Goal: Task Accomplishment & Management: Use online tool/utility

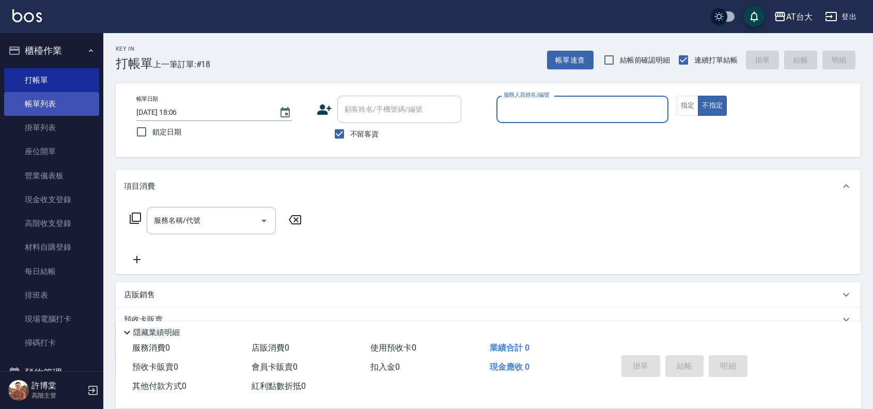
click at [45, 104] on link "帳單列表" at bounding box center [51, 104] width 95 height 24
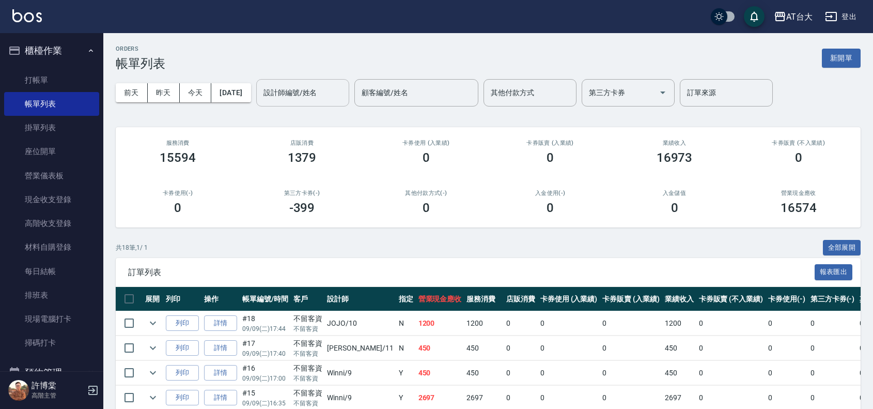
click at [302, 99] on input "設計師編號/姓名" at bounding box center [303, 93] width 84 height 18
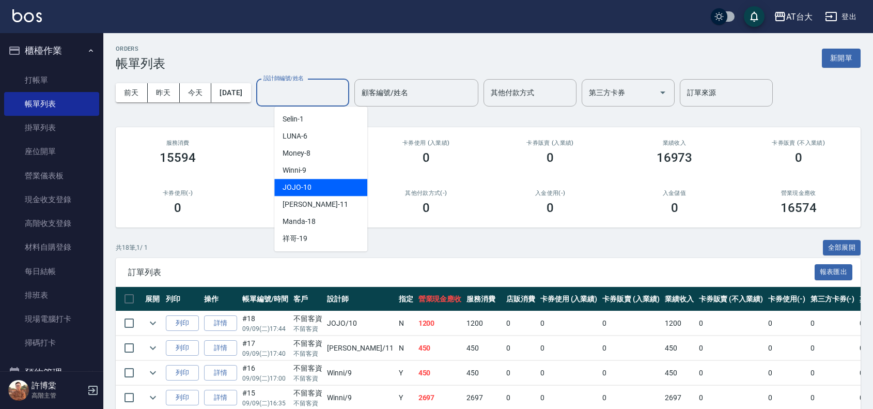
click at [313, 185] on div "JOJO -10" at bounding box center [320, 187] width 93 height 17
type input "JOJO-10"
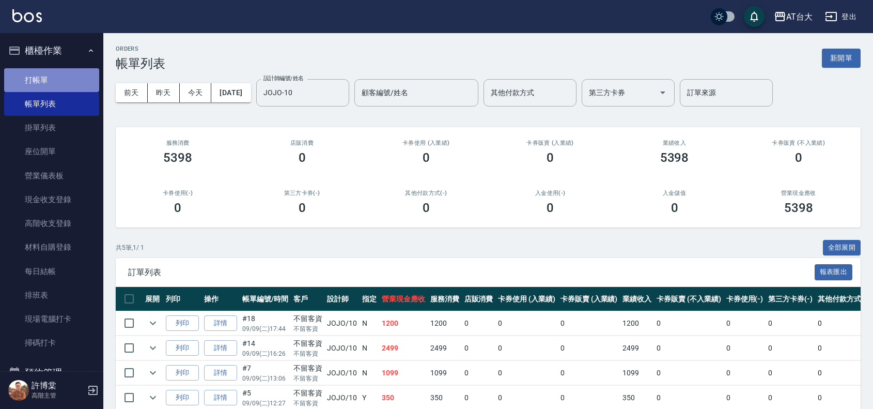
click at [56, 70] on link "打帳單" at bounding box center [51, 80] width 95 height 24
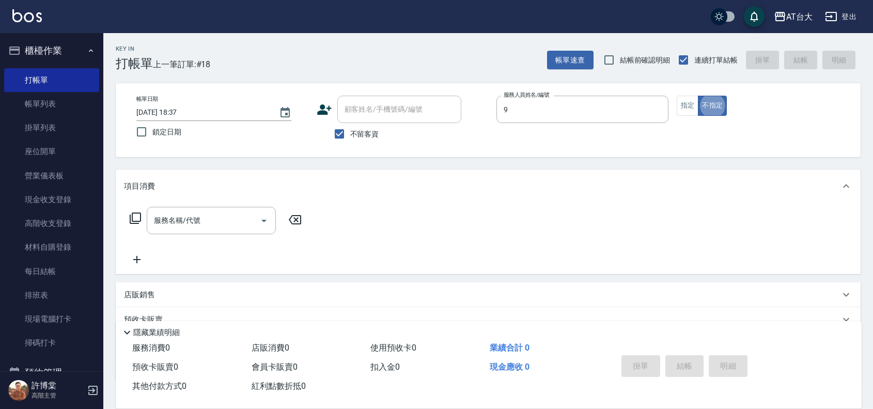
type input "Winni-9"
type button "false"
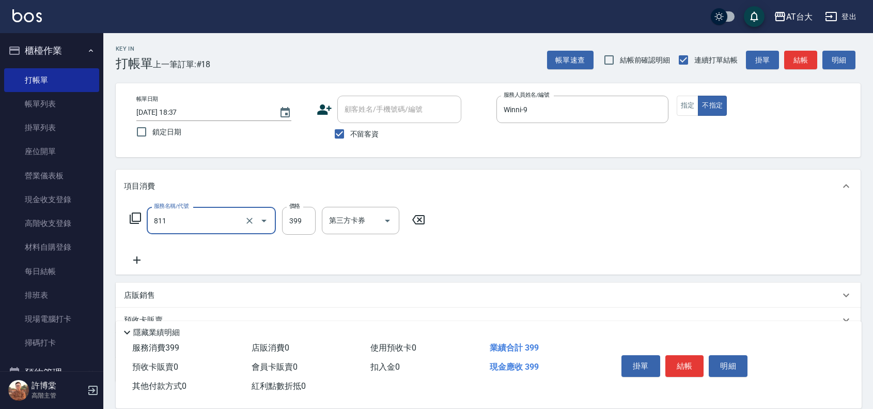
type input "洗+剪(811)"
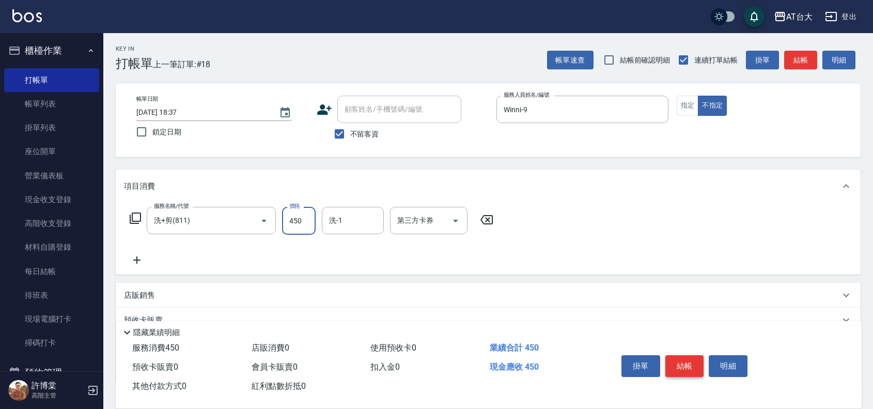
type input "450"
click at [690, 362] on button "結帳" at bounding box center [685, 366] width 39 height 22
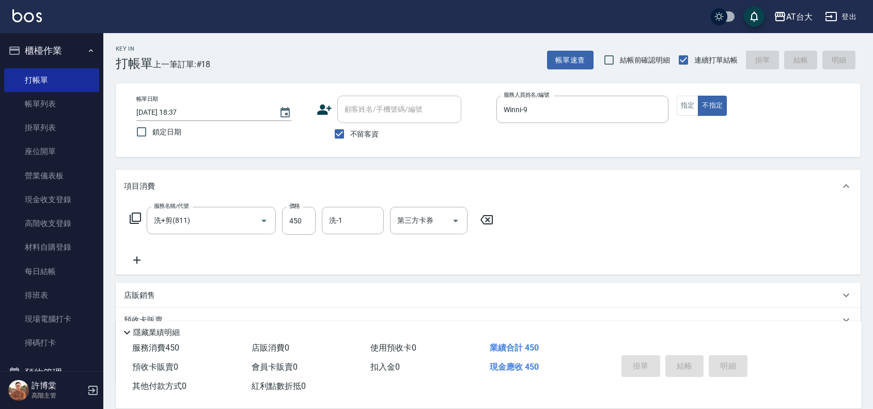
type input "[DATE] 18:48"
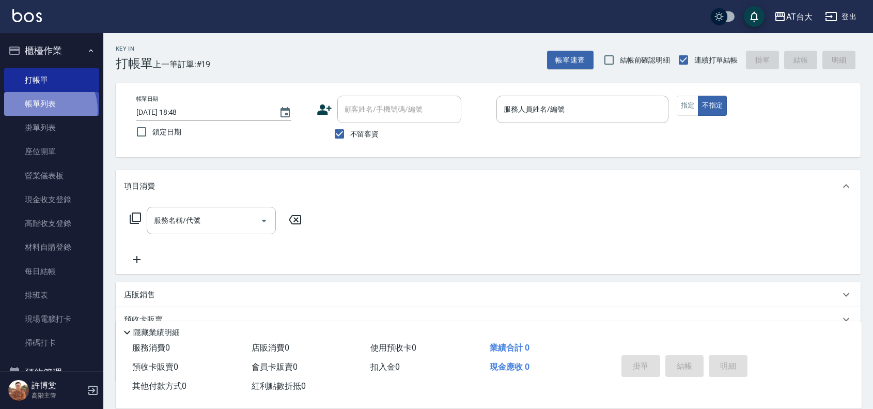
click at [43, 110] on link "帳單列表" at bounding box center [51, 104] width 95 height 24
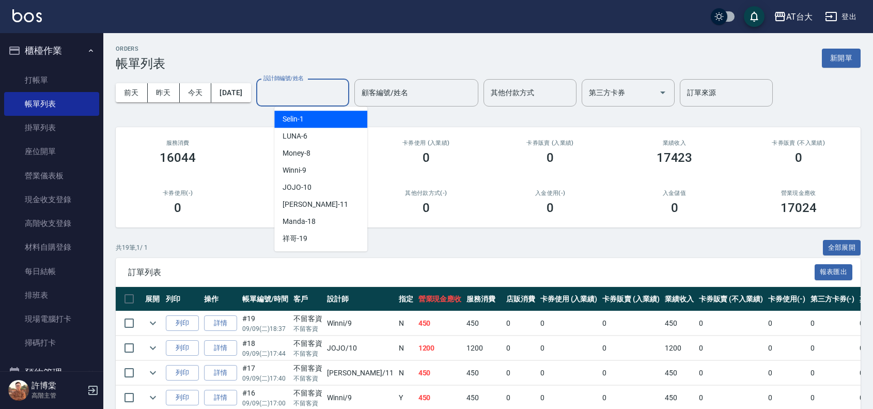
click at [320, 96] on input "設計師編號/姓名" at bounding box center [303, 93] width 84 height 18
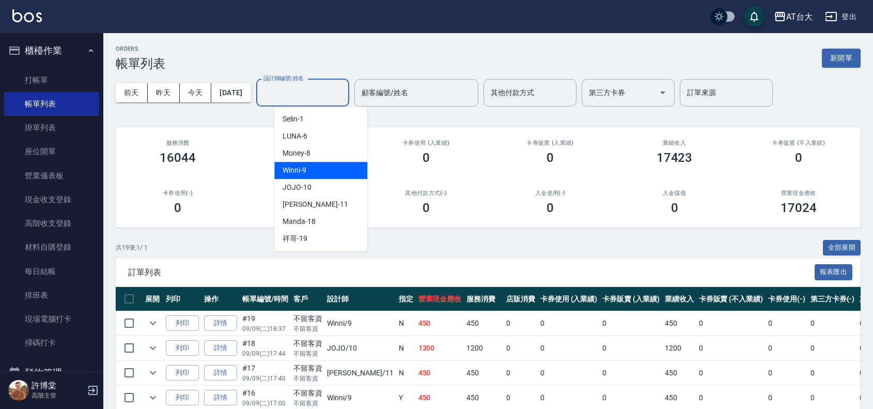
click at [328, 167] on div "Winni -9" at bounding box center [320, 170] width 93 height 17
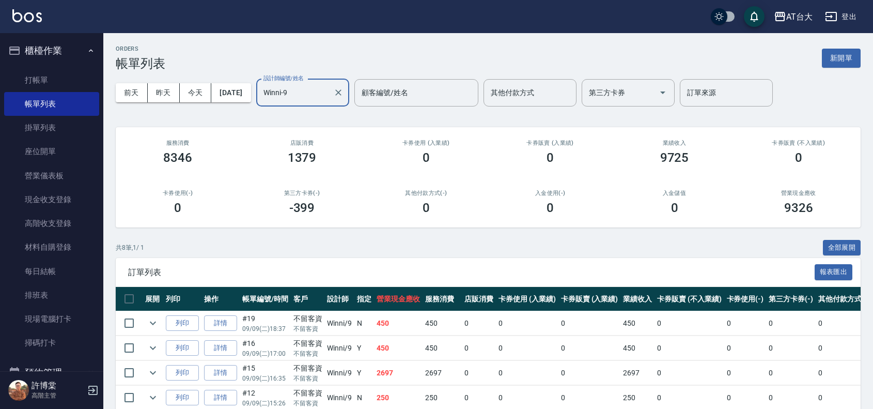
click at [317, 86] on input "Winni-9" at bounding box center [295, 93] width 68 height 18
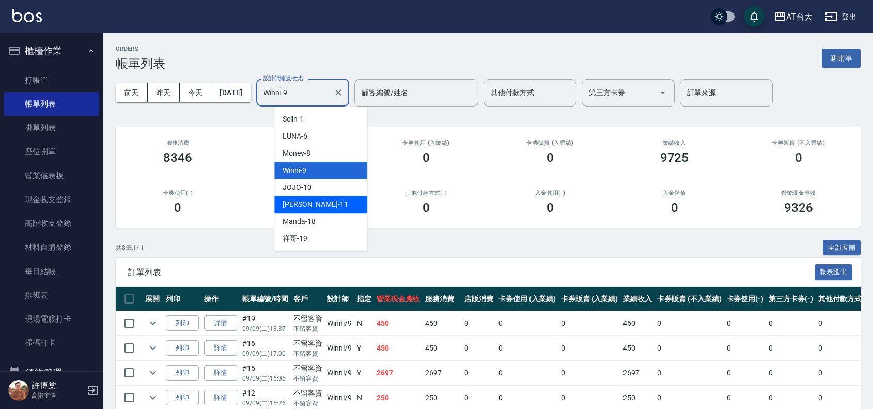
click at [321, 207] on div "[PERSON_NAME] -11" at bounding box center [320, 204] width 93 height 17
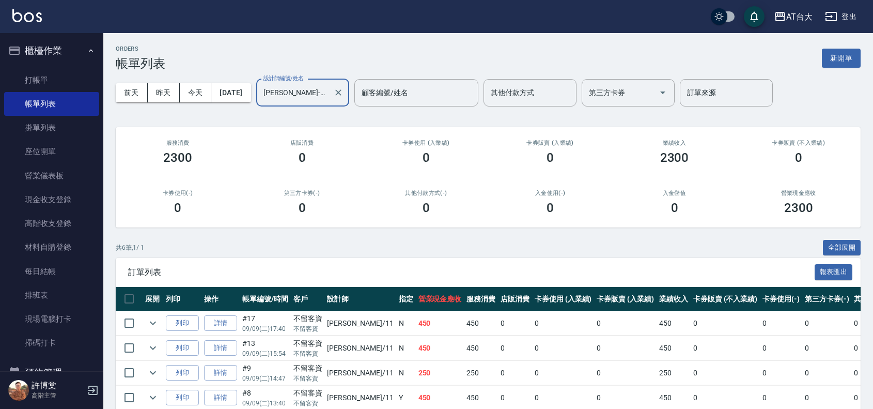
click at [320, 102] on div "[PERSON_NAME]-11 設計師編號/姓名" at bounding box center [302, 92] width 93 height 27
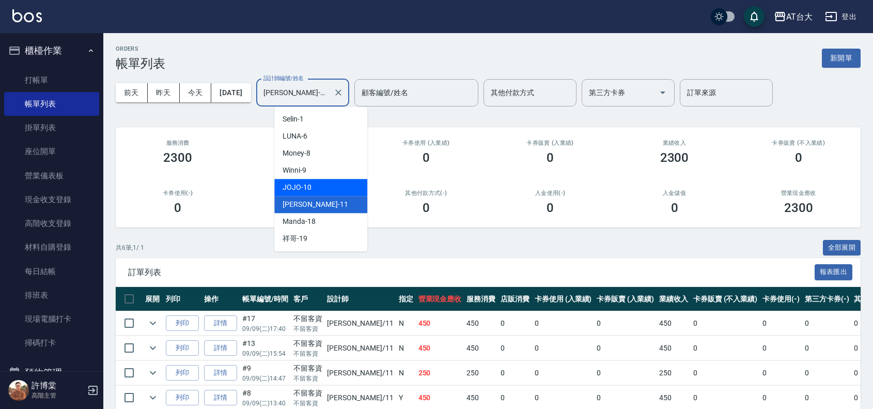
click at [317, 185] on div "JOJO -10" at bounding box center [320, 187] width 93 height 17
type input "JOJO-10"
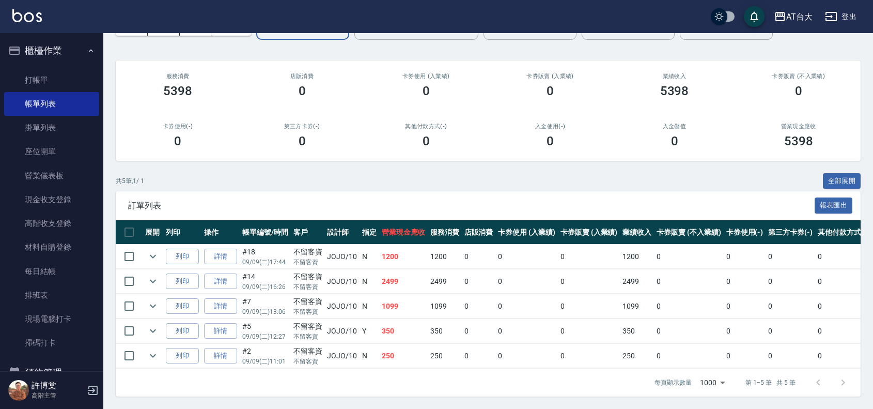
scroll to position [78, 0]
drag, startPoint x: 458, startPoint y: 296, endPoint x: 320, endPoint y: 295, distance: 137.5
click at [320, 295] on tr "列印 詳情 #7 09/09 (二) 13:06 不留客資 不留客資 JOJO /10 N 1099 1099 0 0 0 1099 0 0 0 0 0" at bounding box center [542, 306] width 852 height 24
click at [417, 301] on td "1099" at bounding box center [403, 306] width 49 height 24
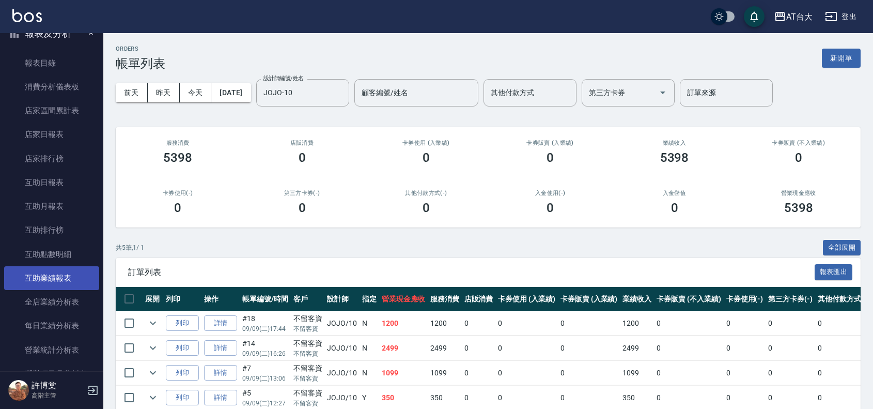
scroll to position [388, 0]
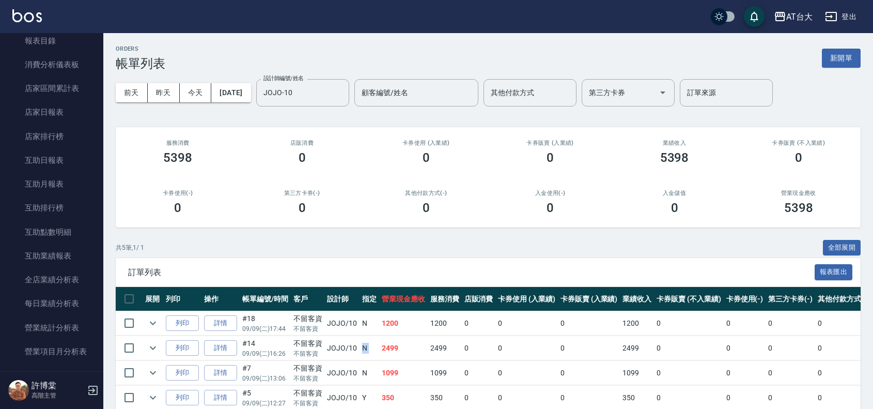
drag, startPoint x: 381, startPoint y: 346, endPoint x: 362, endPoint y: 345, distance: 19.7
click at [362, 345] on tr "列印 詳情 #14 09/09 (二) 16:26 不留客資 不留客資 JOJO /10 N 2499 2499 0 0 0 2499 0 0 0 0 0" at bounding box center [542, 348] width 852 height 24
click at [402, 344] on td "2499" at bounding box center [403, 348] width 49 height 24
drag, startPoint x: 405, startPoint y: 345, endPoint x: 356, endPoint y: 339, distance: 49.5
click at [356, 339] on tr "列印 詳情 #14 09/09 (二) 16:26 不留客資 不留客資 JOJO /10 N 2499 2499 0 0 0 2499 0 0 0 0 0" at bounding box center [542, 348] width 852 height 24
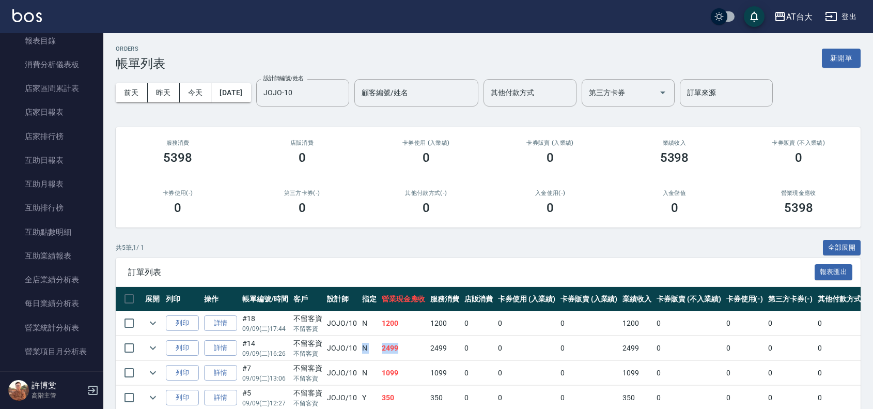
click at [419, 346] on td "2499" at bounding box center [403, 348] width 49 height 24
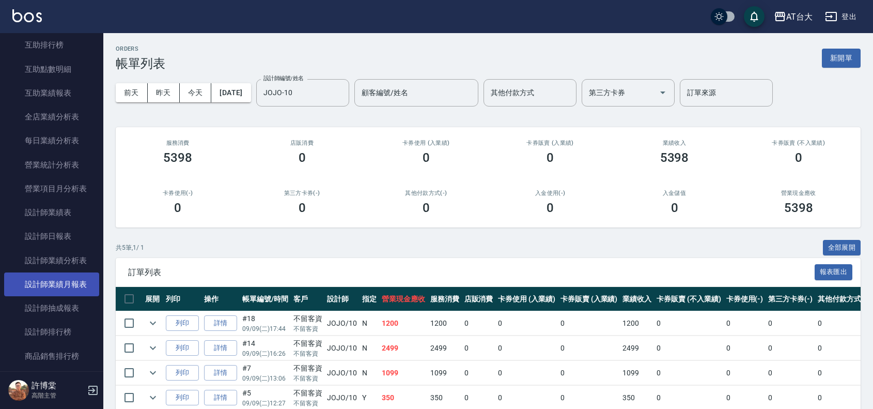
scroll to position [581, 0]
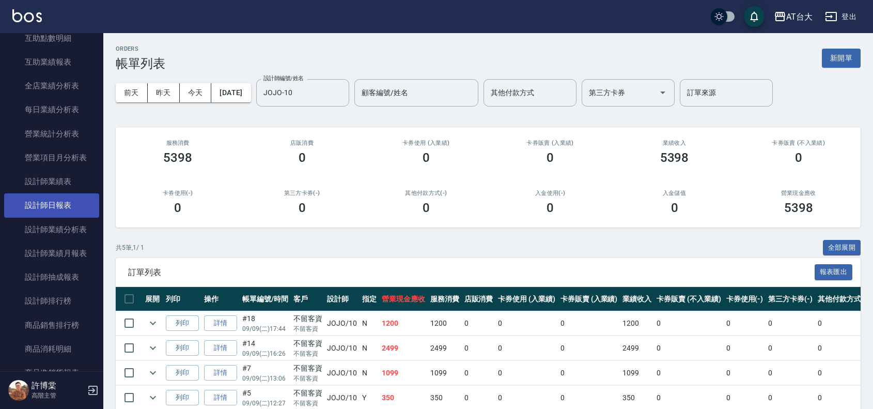
click at [60, 210] on link "設計師日報表" at bounding box center [51, 205] width 95 height 24
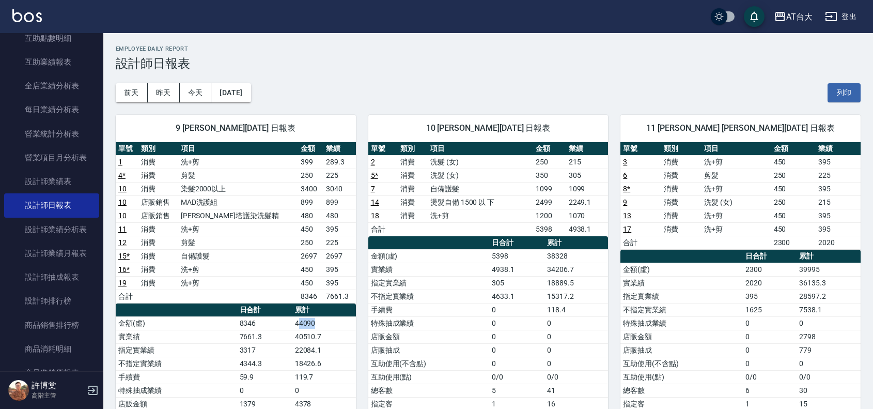
drag, startPoint x: 298, startPoint y: 326, endPoint x: 315, endPoint y: 326, distance: 17.6
click at [315, 326] on td "44090" at bounding box center [325, 322] width 64 height 13
drag, startPoint x: 376, startPoint y: 303, endPoint x: 392, endPoint y: 304, distance: 15.5
click at [376, 304] on tbody "金額(虛) 5398 38328 實業績 4938.1 34206.7 指定實業績 305 18889.5 不指定實業績 4633.1 15317.2 手續費…" at bounding box center [488, 356] width 240 height 215
click at [660, 300] on td "指定實業績" at bounding box center [682, 295] width 122 height 13
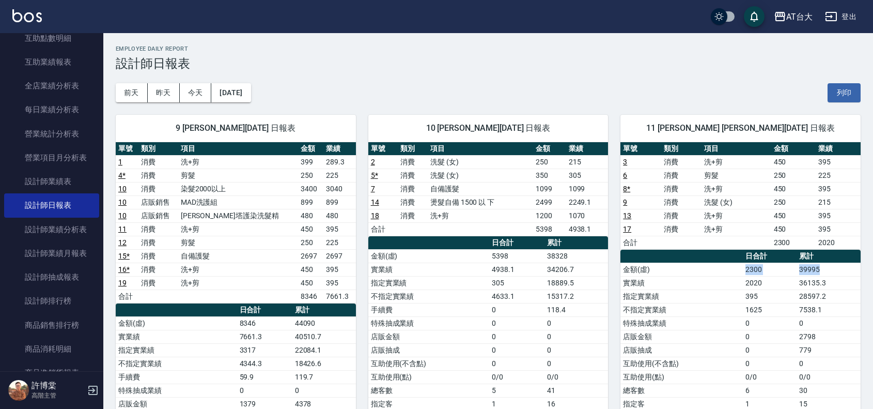
drag, startPoint x: 827, startPoint y: 269, endPoint x: 720, endPoint y: 265, distance: 107.6
click at [720, 265] on tr "金額(虛) 2300 39995" at bounding box center [741, 269] width 240 height 13
click at [825, 302] on td "28597.2" at bounding box center [829, 295] width 64 height 13
drag, startPoint x: 825, startPoint y: 270, endPoint x: 803, endPoint y: 274, distance: 23.1
click at [803, 274] on td "39995" at bounding box center [829, 269] width 64 height 13
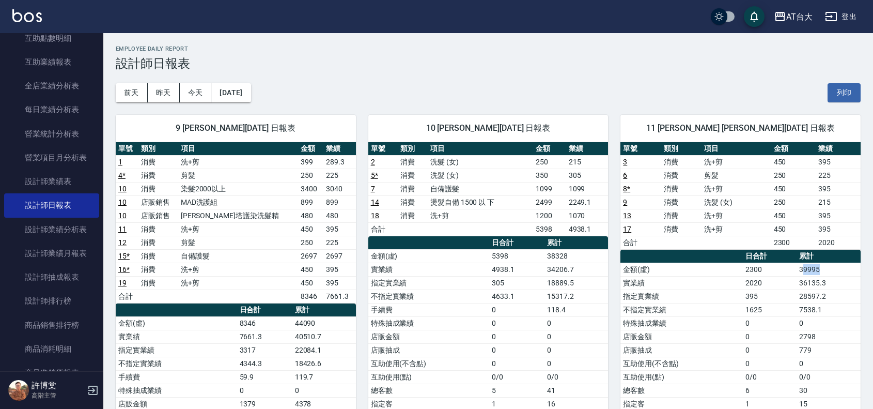
click at [803, 274] on td "39995" at bounding box center [829, 269] width 64 height 13
drag, startPoint x: 826, startPoint y: 269, endPoint x: 796, endPoint y: 274, distance: 30.3
click at [802, 272] on td "39995" at bounding box center [829, 269] width 64 height 13
click at [778, 284] on td "2020" at bounding box center [770, 282] width 54 height 13
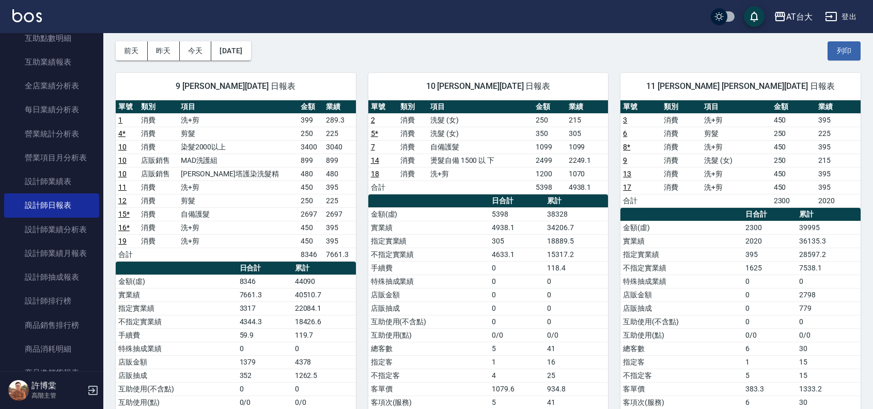
scroll to position [65, 0]
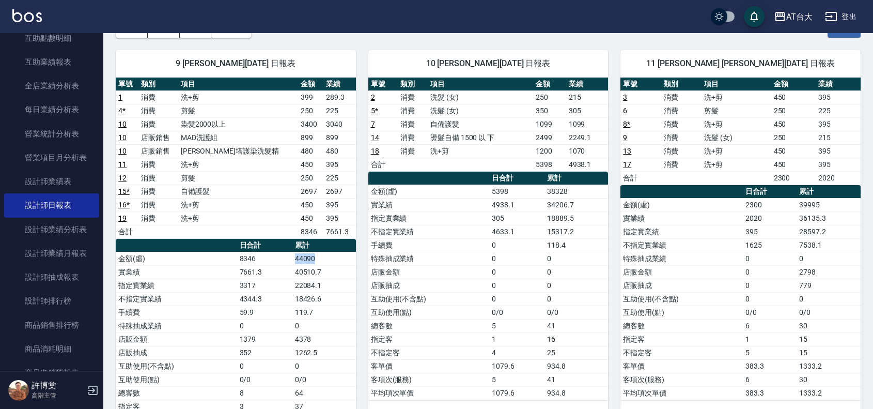
drag, startPoint x: 323, startPoint y: 261, endPoint x: 284, endPoint y: 261, distance: 38.8
click at [285, 261] on tr "金額(虛) 8346 44090" at bounding box center [236, 258] width 240 height 13
click at [348, 265] on td "44090" at bounding box center [325, 258] width 64 height 13
click at [334, 259] on td "44090" at bounding box center [325, 258] width 64 height 13
drag, startPoint x: 327, startPoint y: 267, endPoint x: 326, endPoint y: 280, distance: 12.5
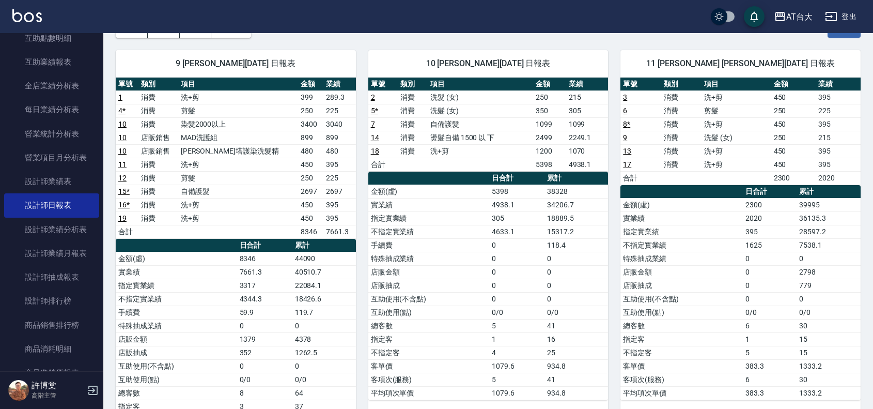
click at [327, 269] on td "40510.7" at bounding box center [325, 271] width 64 height 13
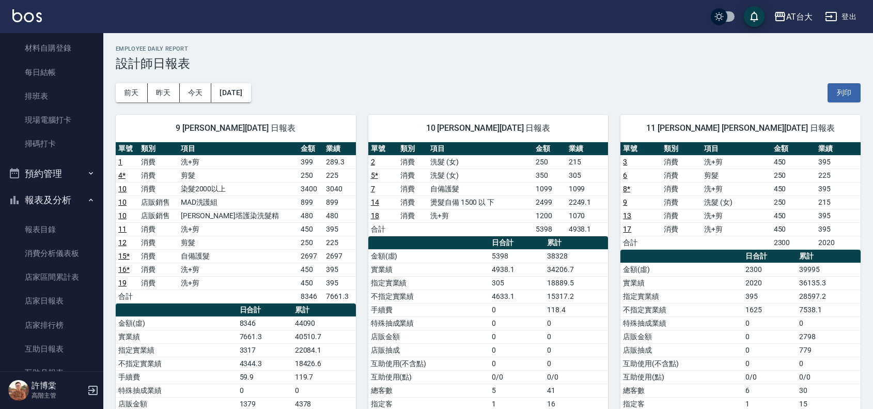
scroll to position [0, 0]
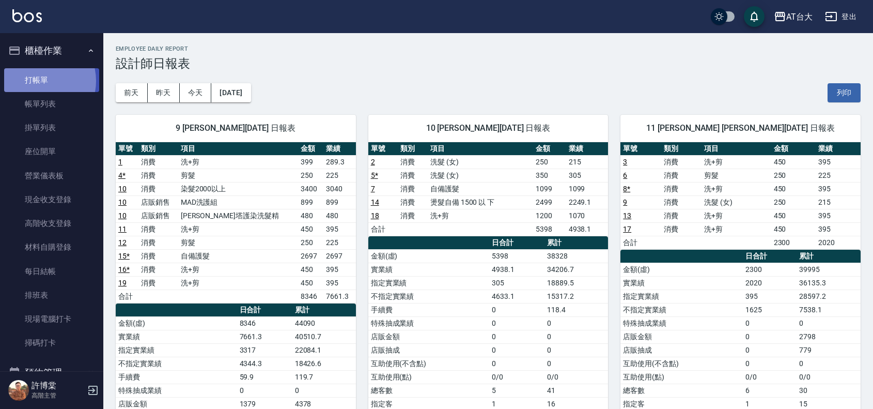
click at [36, 81] on link "打帳單" at bounding box center [51, 80] width 95 height 24
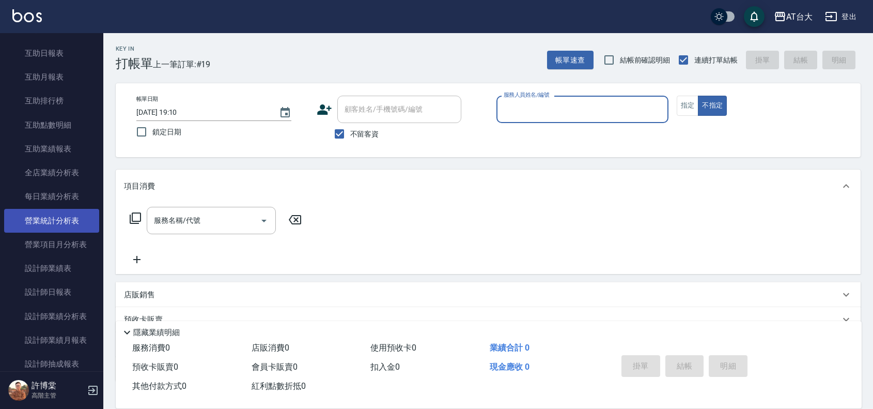
scroll to position [517, 0]
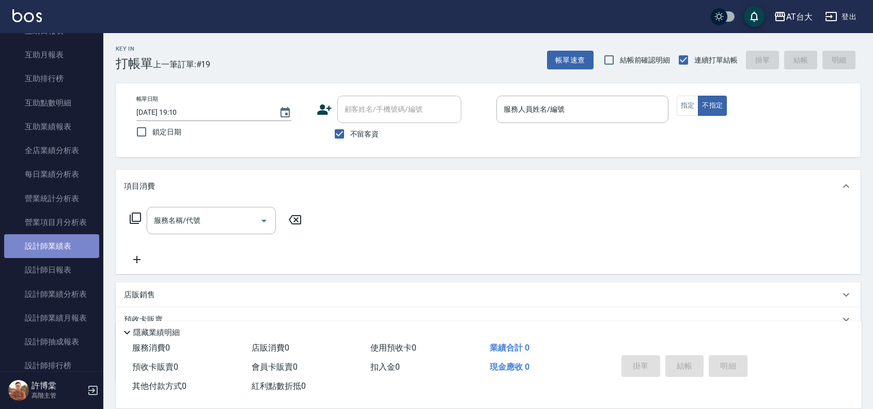
click at [51, 251] on link "設計師業績表" at bounding box center [51, 246] width 95 height 24
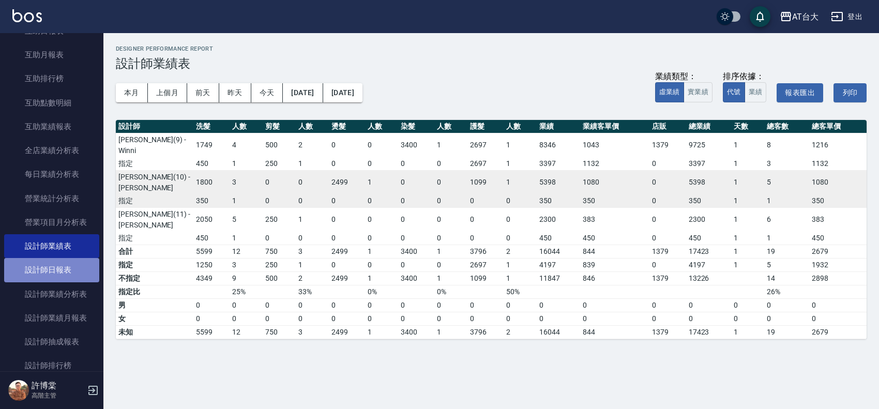
click at [70, 271] on link "設計師日報表" at bounding box center [51, 270] width 95 height 24
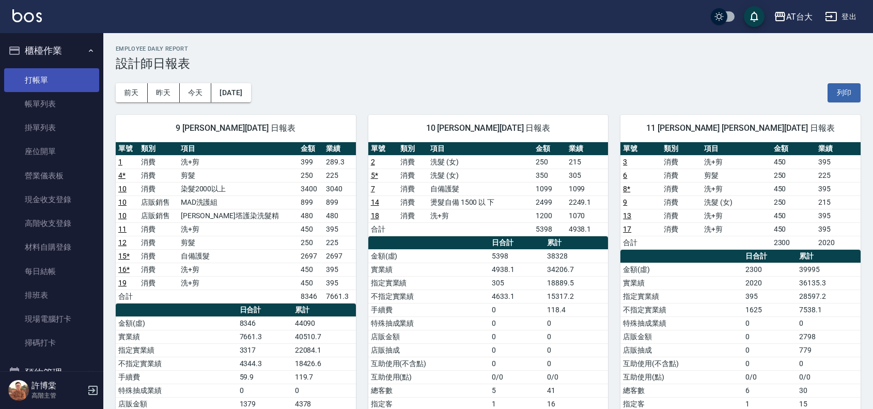
click at [31, 73] on link "打帳單" at bounding box center [51, 80] width 95 height 24
